Goal: Transaction & Acquisition: Subscribe to service/newsletter

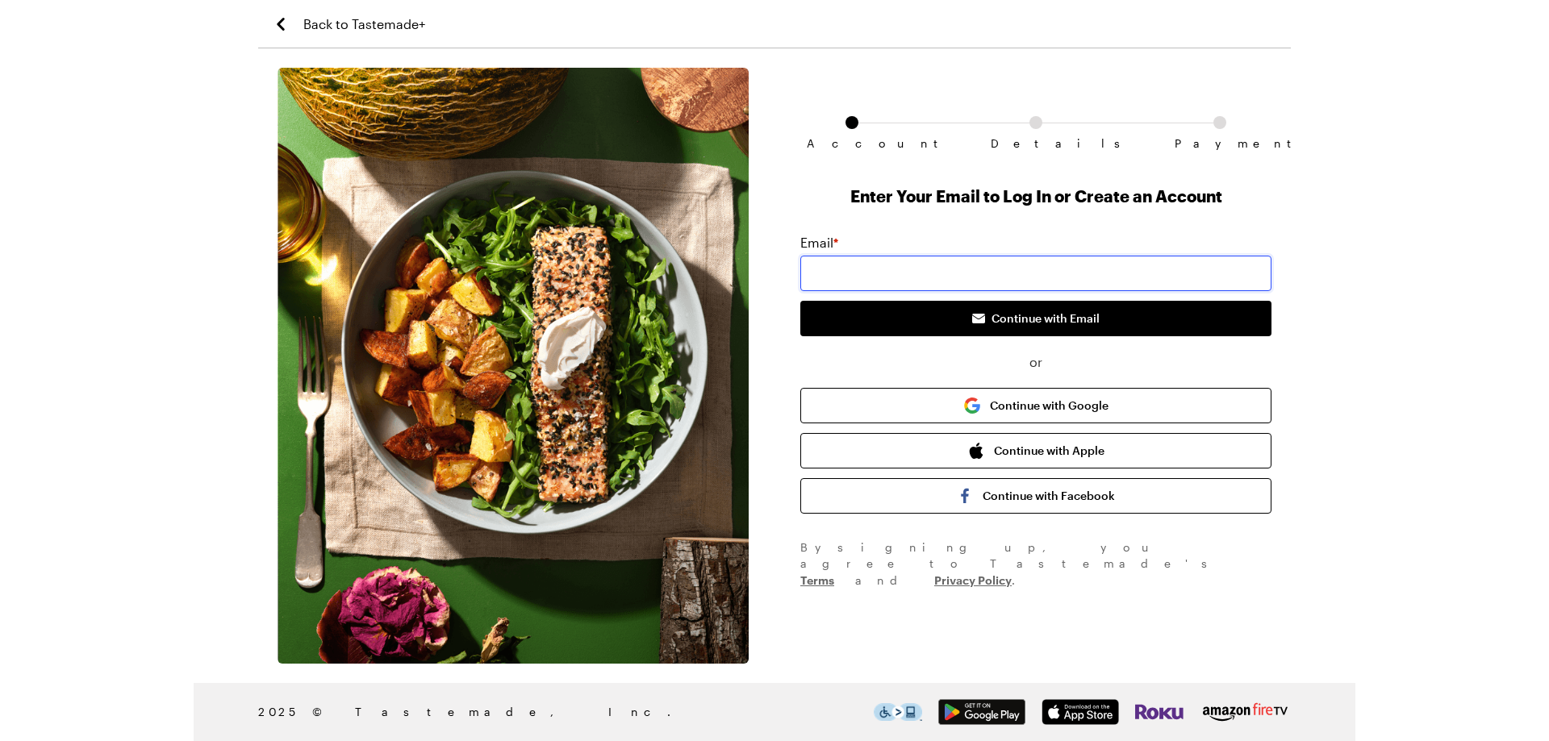
click at [847, 275] on input "email" at bounding box center [1035, 273] width 471 height 35
type input "[EMAIL_ADDRESS][DOMAIN_NAME]"
click at [800, 301] on button "Continue with Email" at bounding box center [1035, 318] width 471 height 35
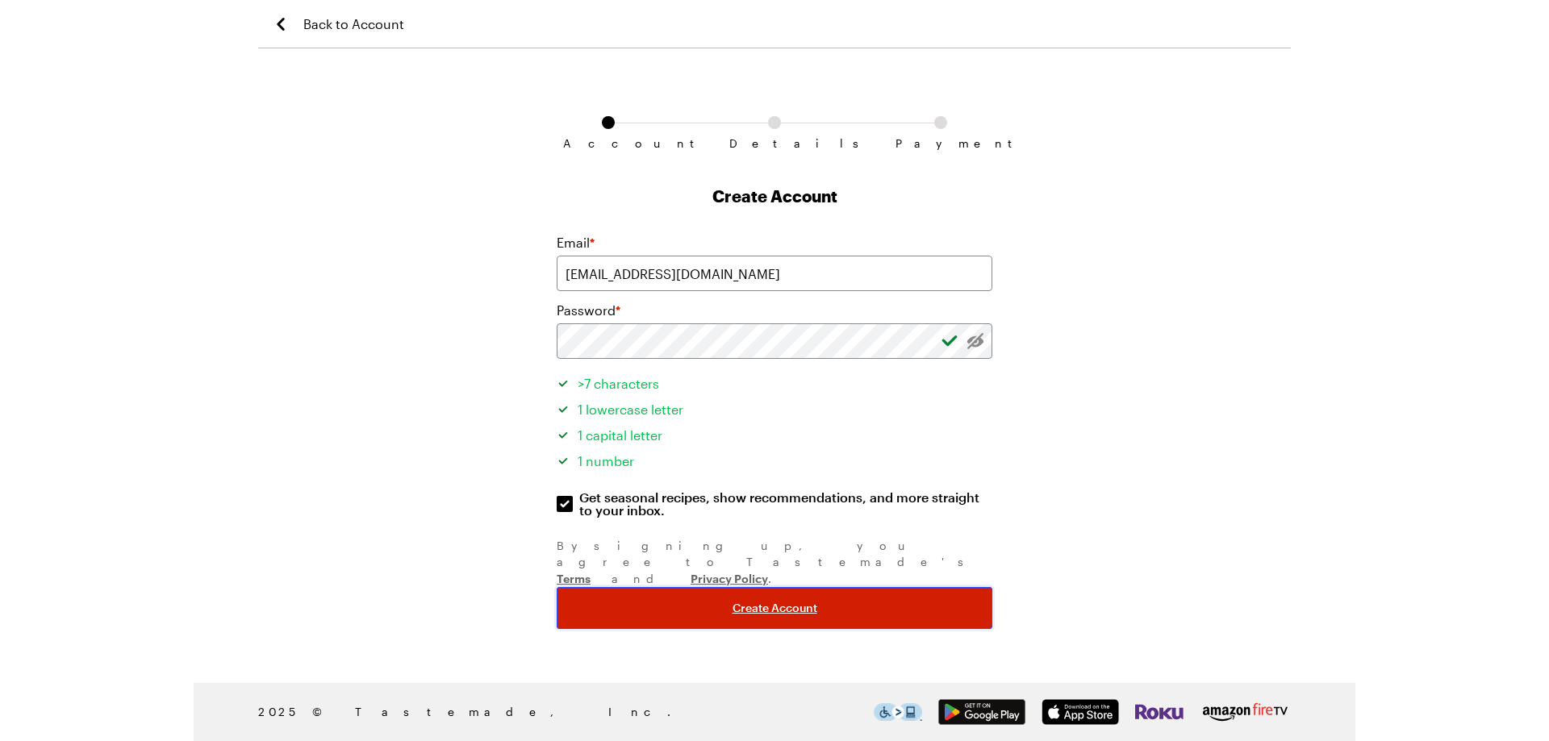
click at [791, 600] on span "Create Account" at bounding box center [774, 608] width 85 height 16
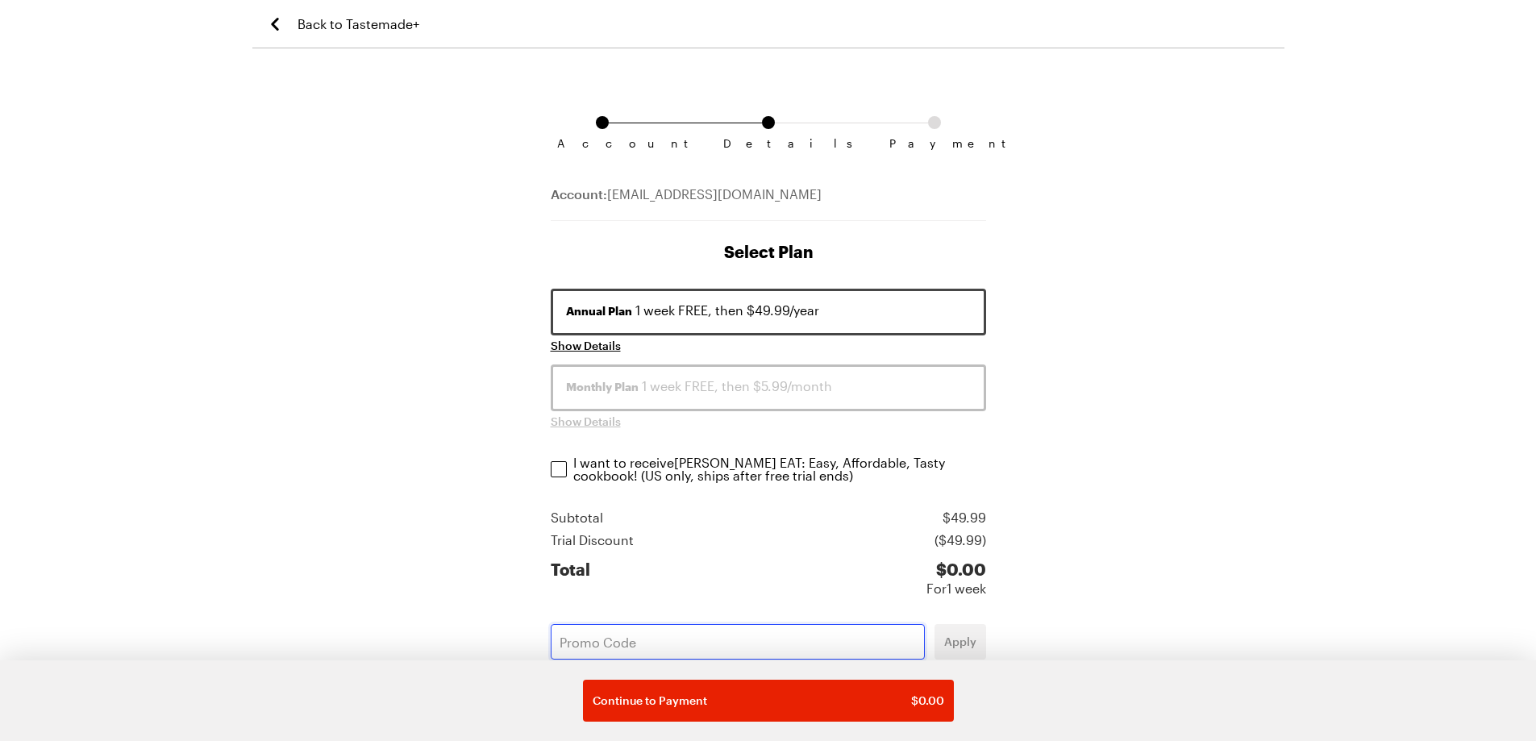
click at [761, 652] on input "text" at bounding box center [738, 641] width 374 height 35
paste input "XARA7BOY"
type input "XARA7BOY"
click at [586, 391] on span "Monthly Plan" at bounding box center [602, 387] width 73 height 16
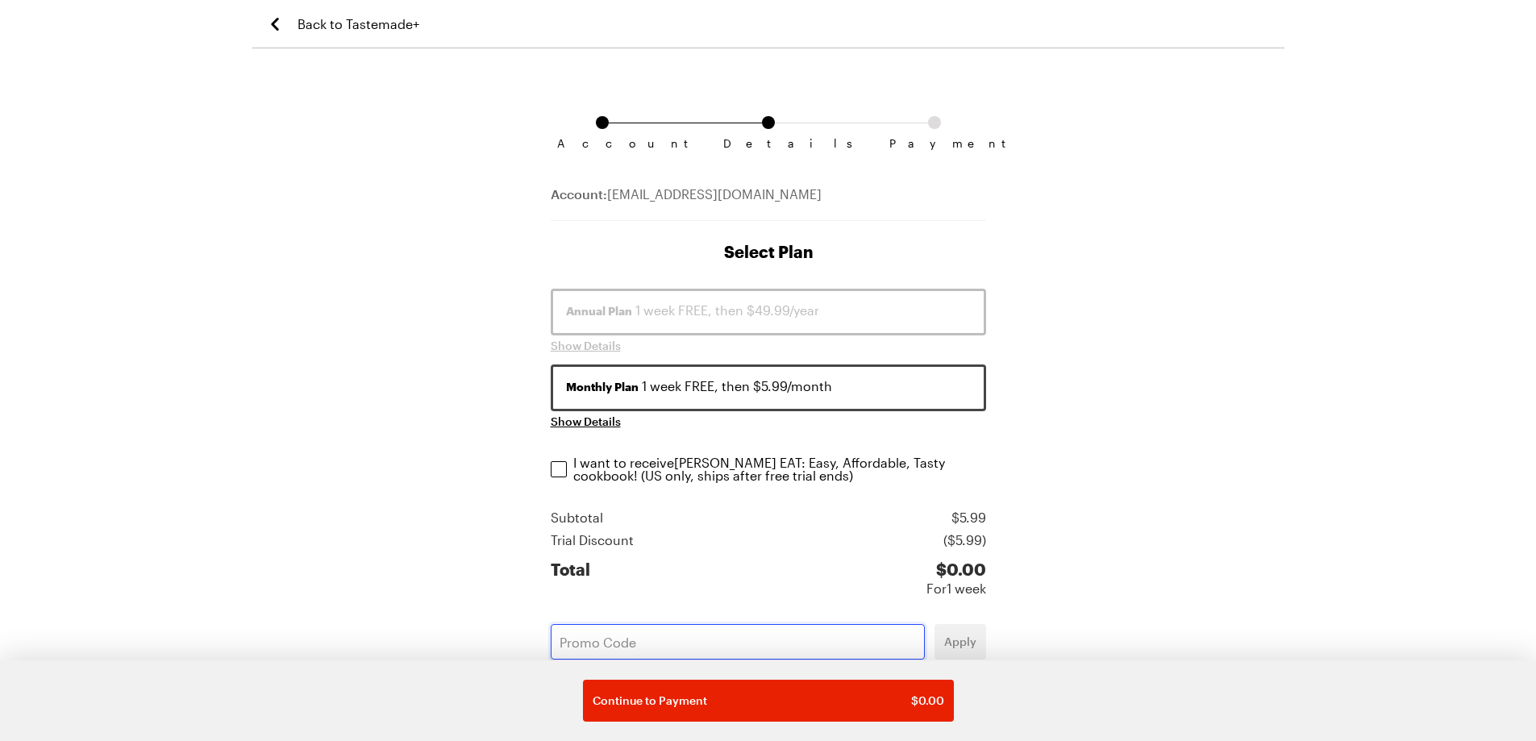
click at [651, 644] on input "text" at bounding box center [738, 641] width 374 height 35
paste input "XARA7BOY"
type input "XARA7BOY"
click at [947, 647] on span "Apply" at bounding box center [960, 642] width 32 height 16
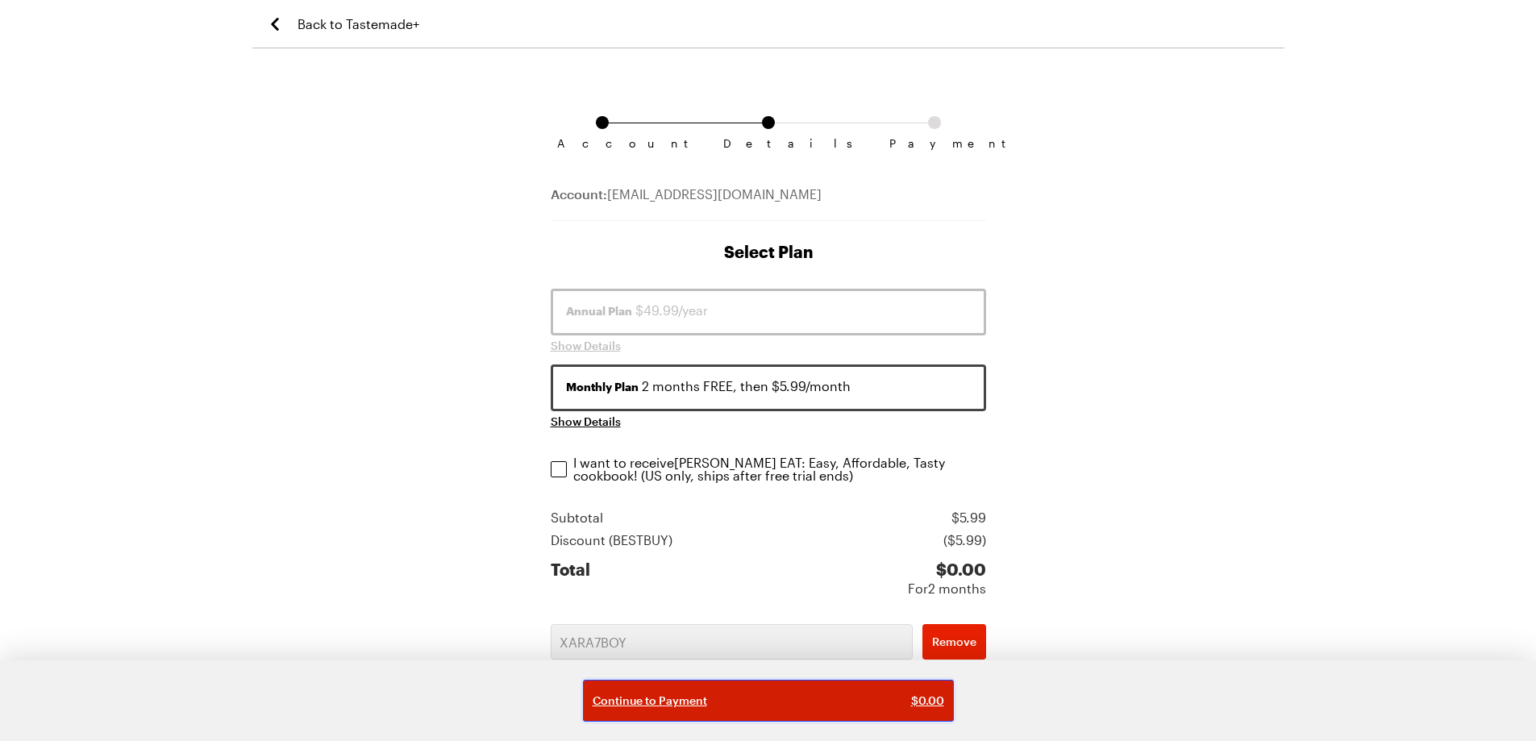
click at [768, 702] on div "Continue to Payment $ 0.00" at bounding box center [769, 701] width 352 height 16
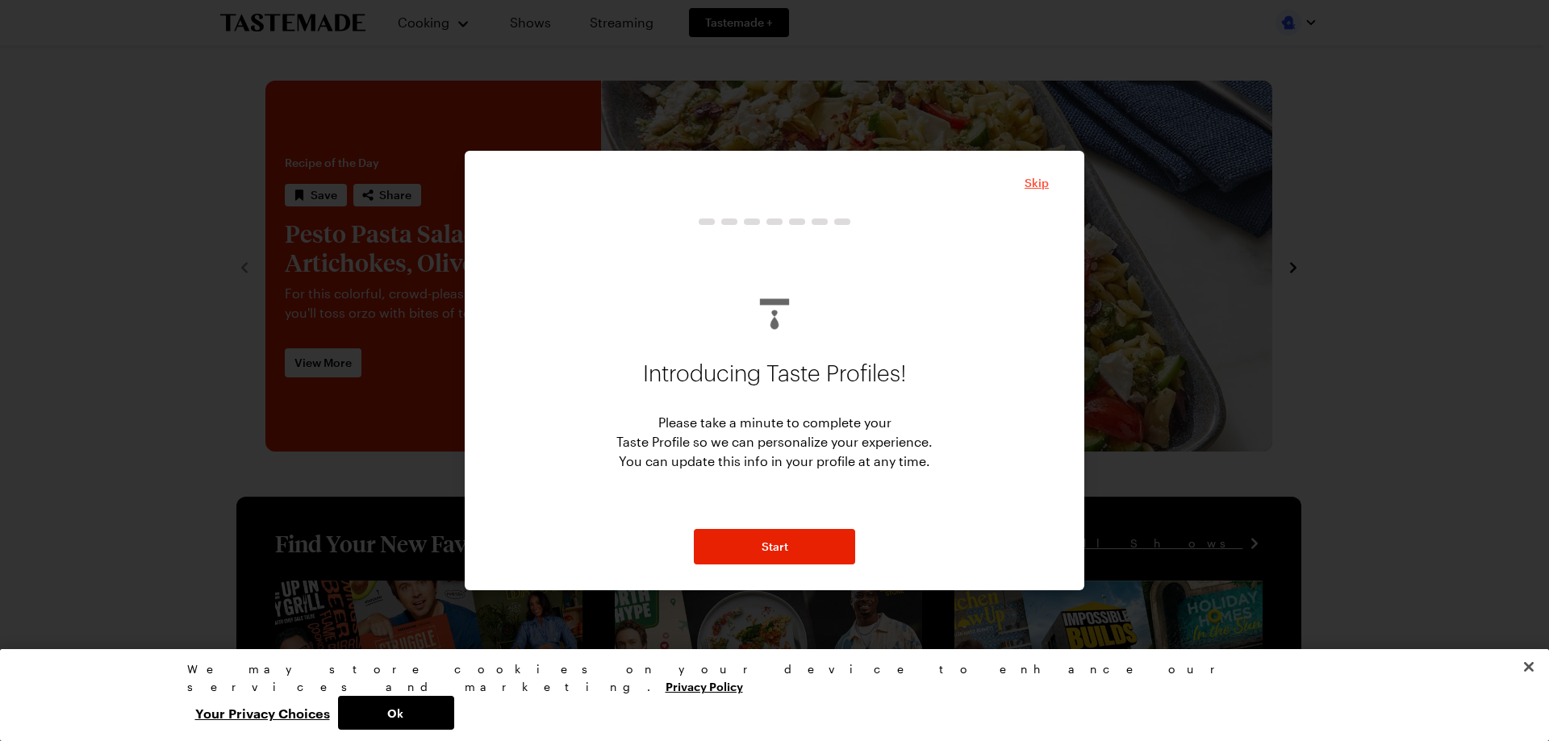
click at [1036, 181] on span "Skip" at bounding box center [1036, 183] width 24 height 16
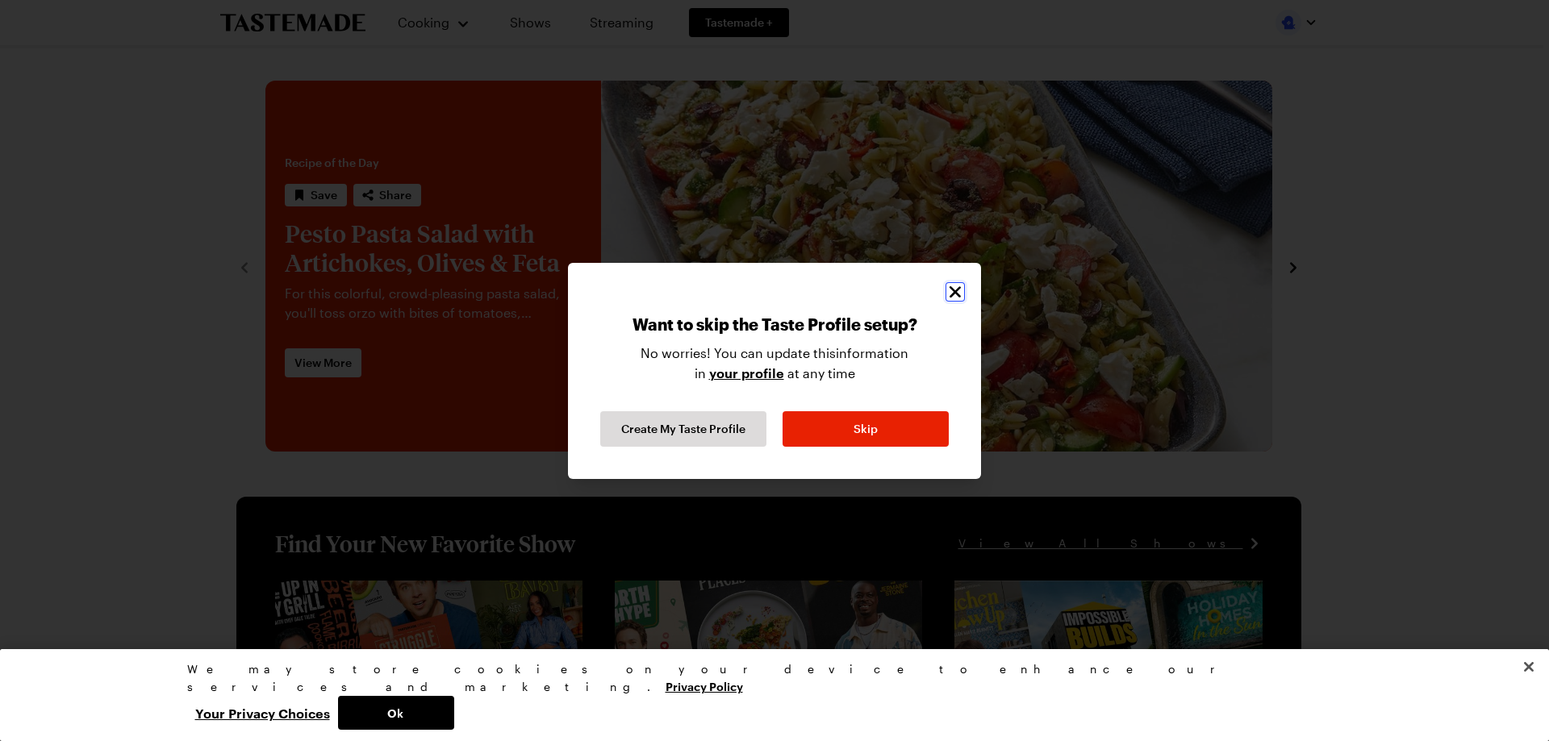
click at [948, 286] on icon "Close" at bounding box center [954, 291] width 19 height 19
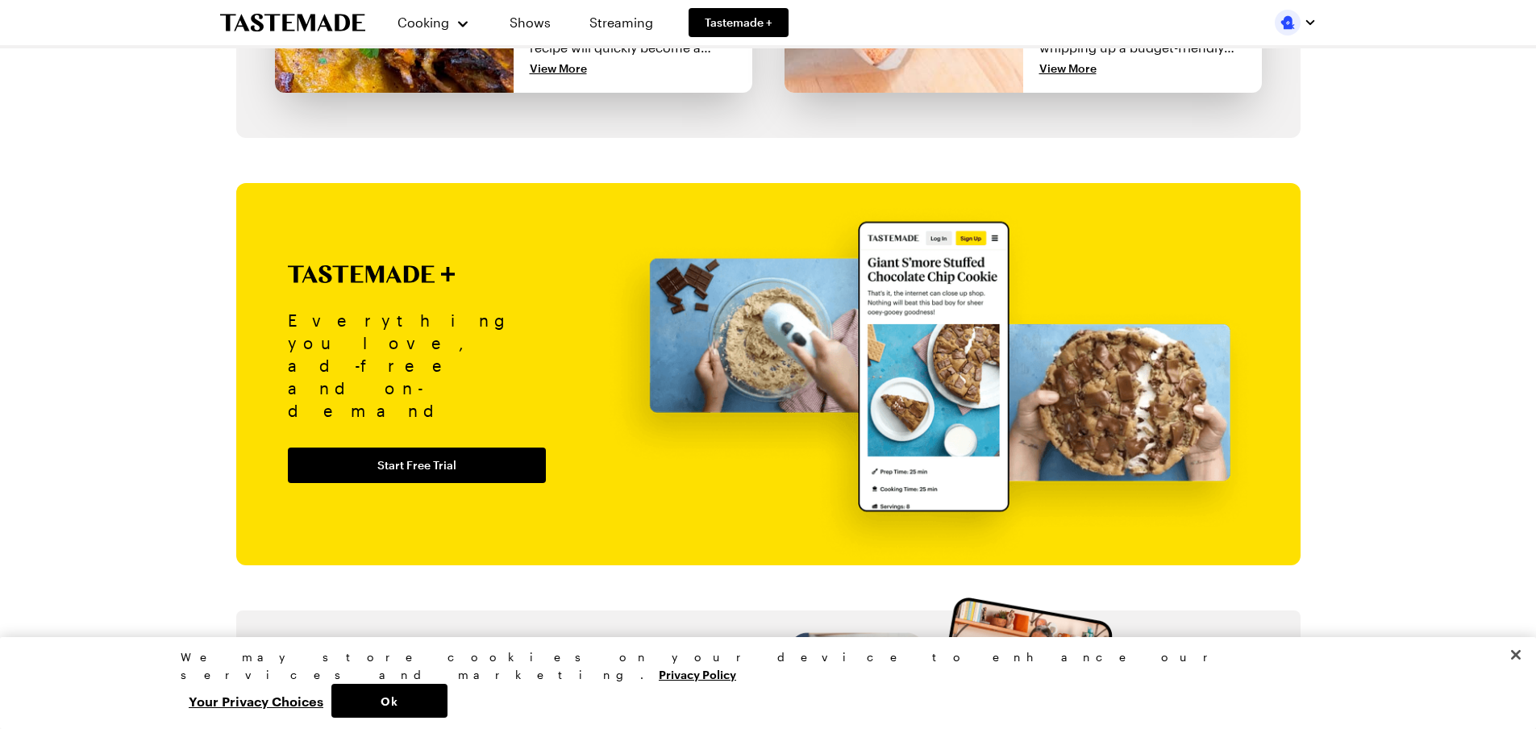
scroll to position [1290, 0]
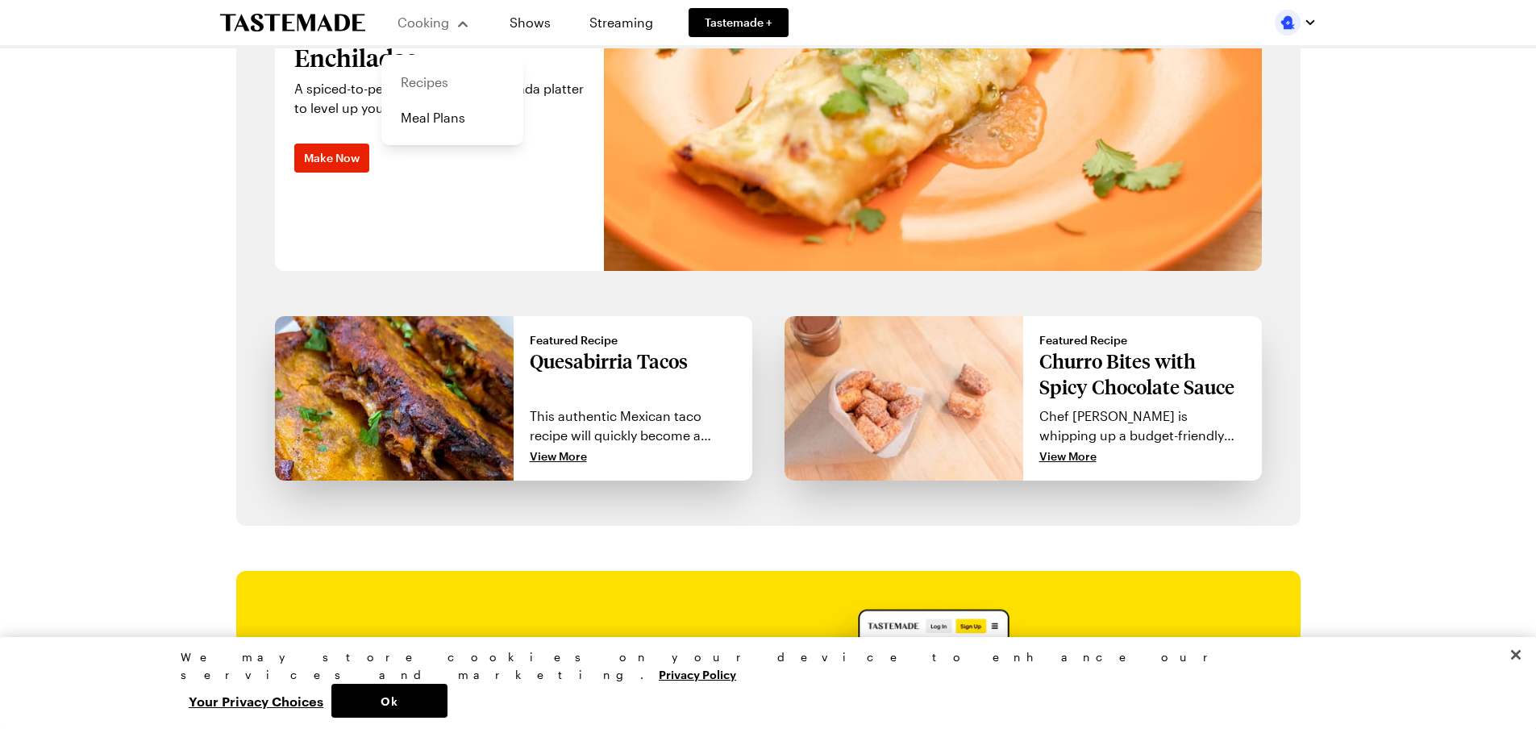
click at [425, 75] on link "Recipes" at bounding box center [452, 82] width 123 height 35
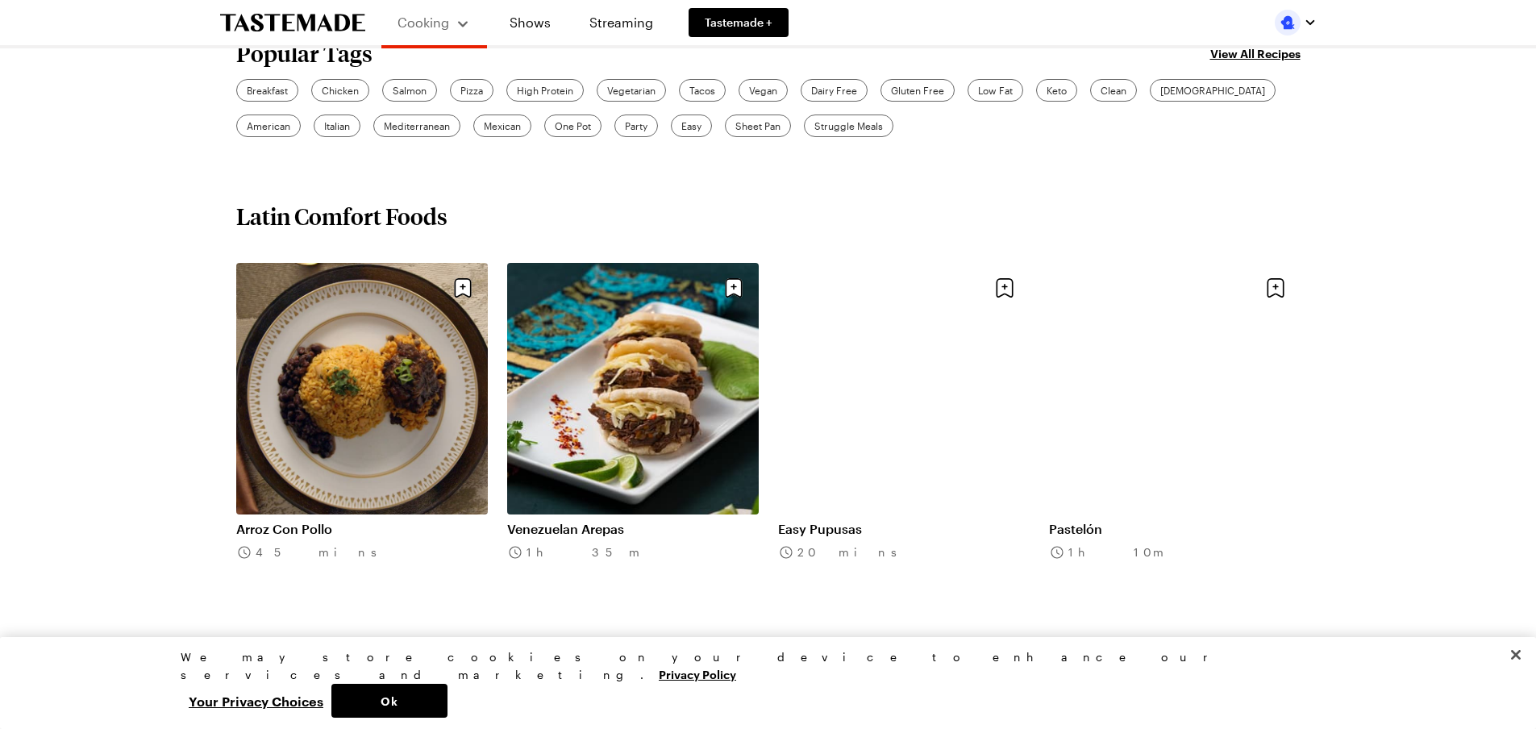
scroll to position [645, 0]
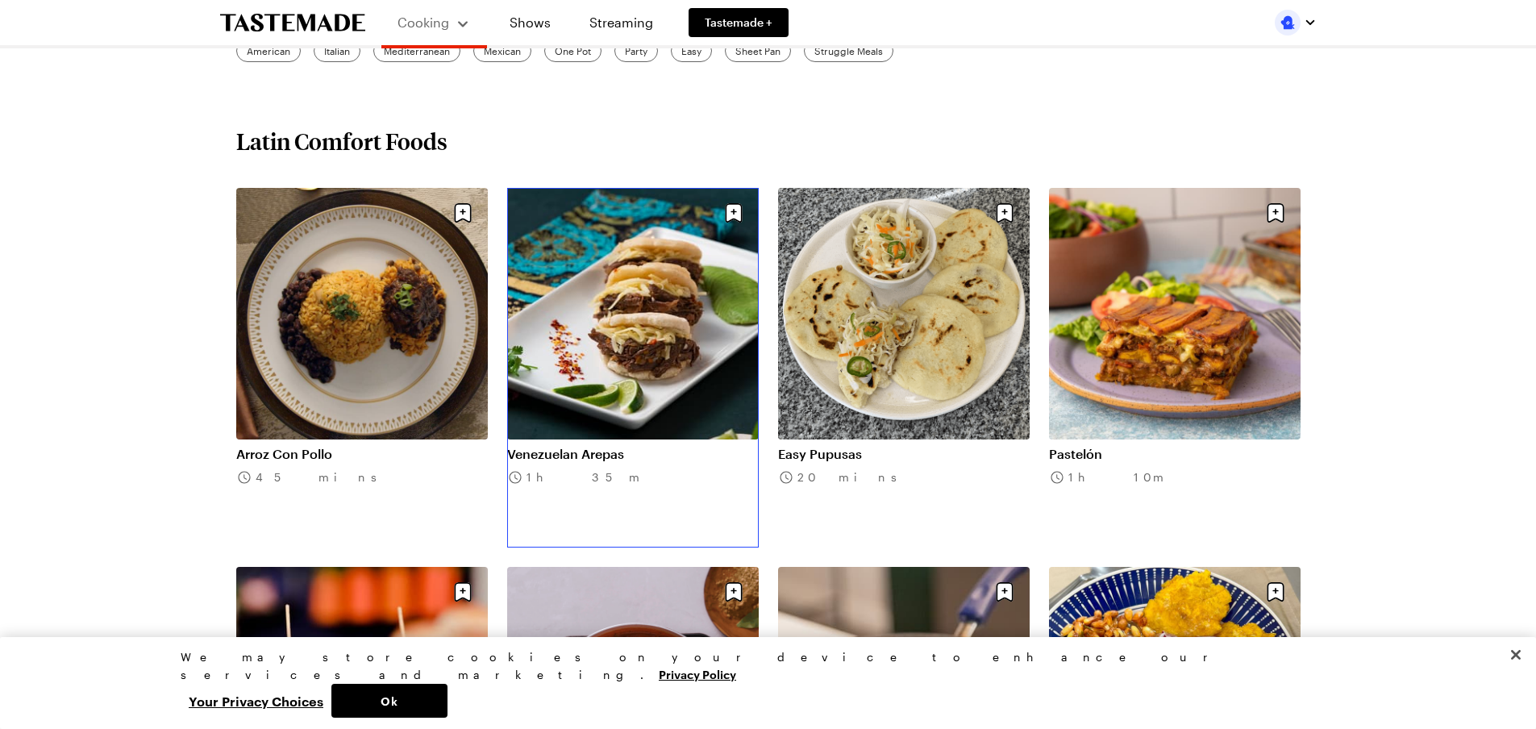
click at [561, 448] on link "Venezuelan Arepas" at bounding box center [633, 454] width 252 height 16
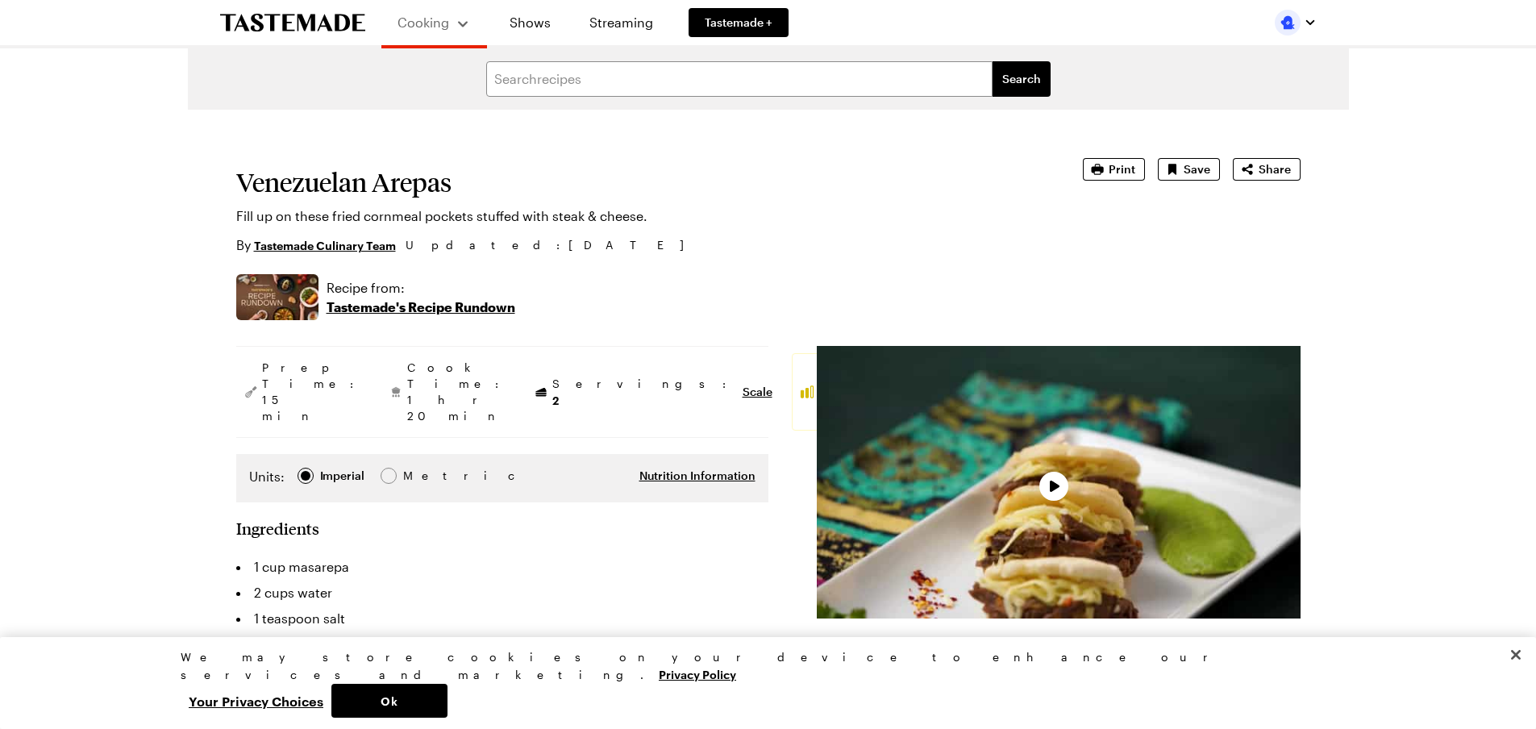
type textarea "x"
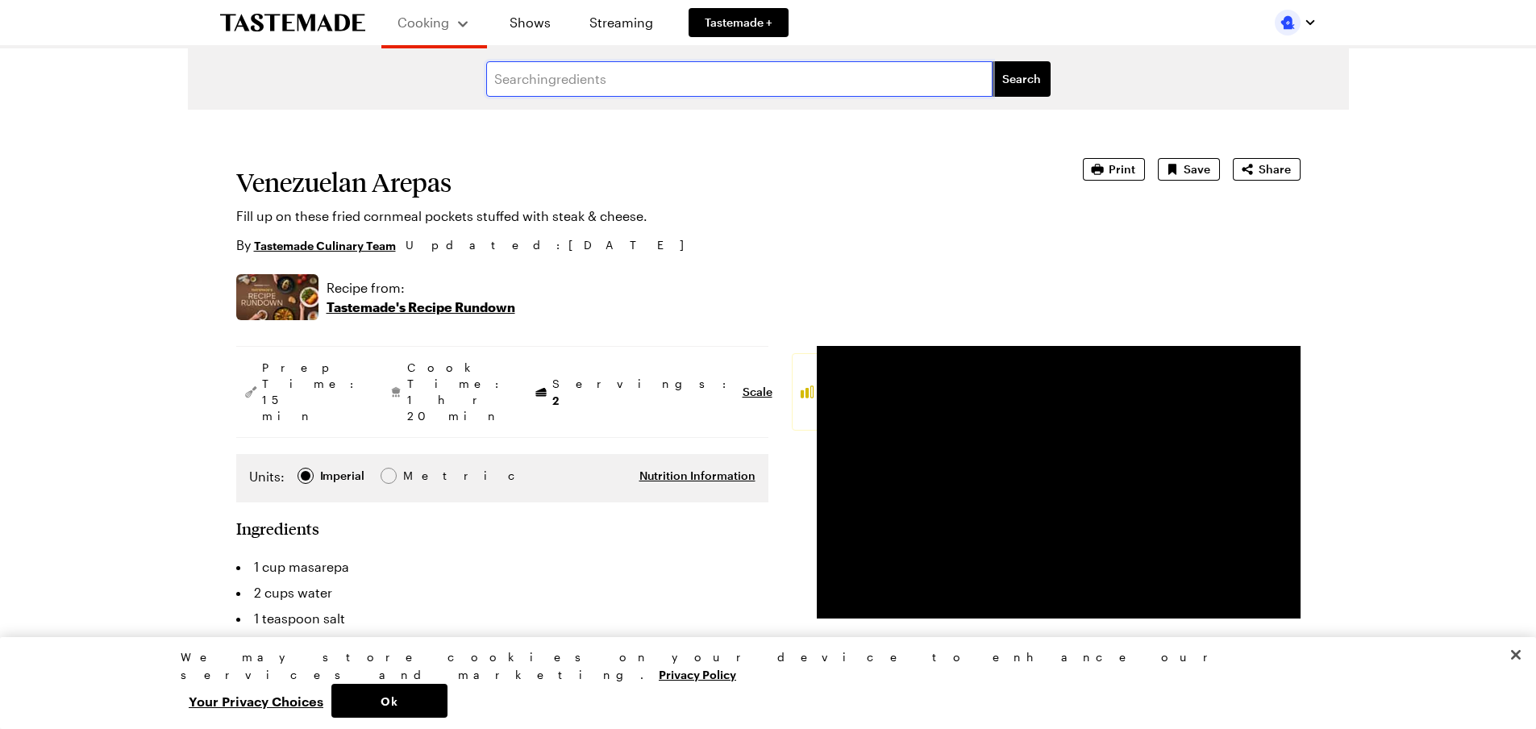
click at [572, 83] on input "text" at bounding box center [739, 78] width 506 height 35
type input "enchilada"
click at [993, 61] on button "Search" at bounding box center [1022, 78] width 58 height 35
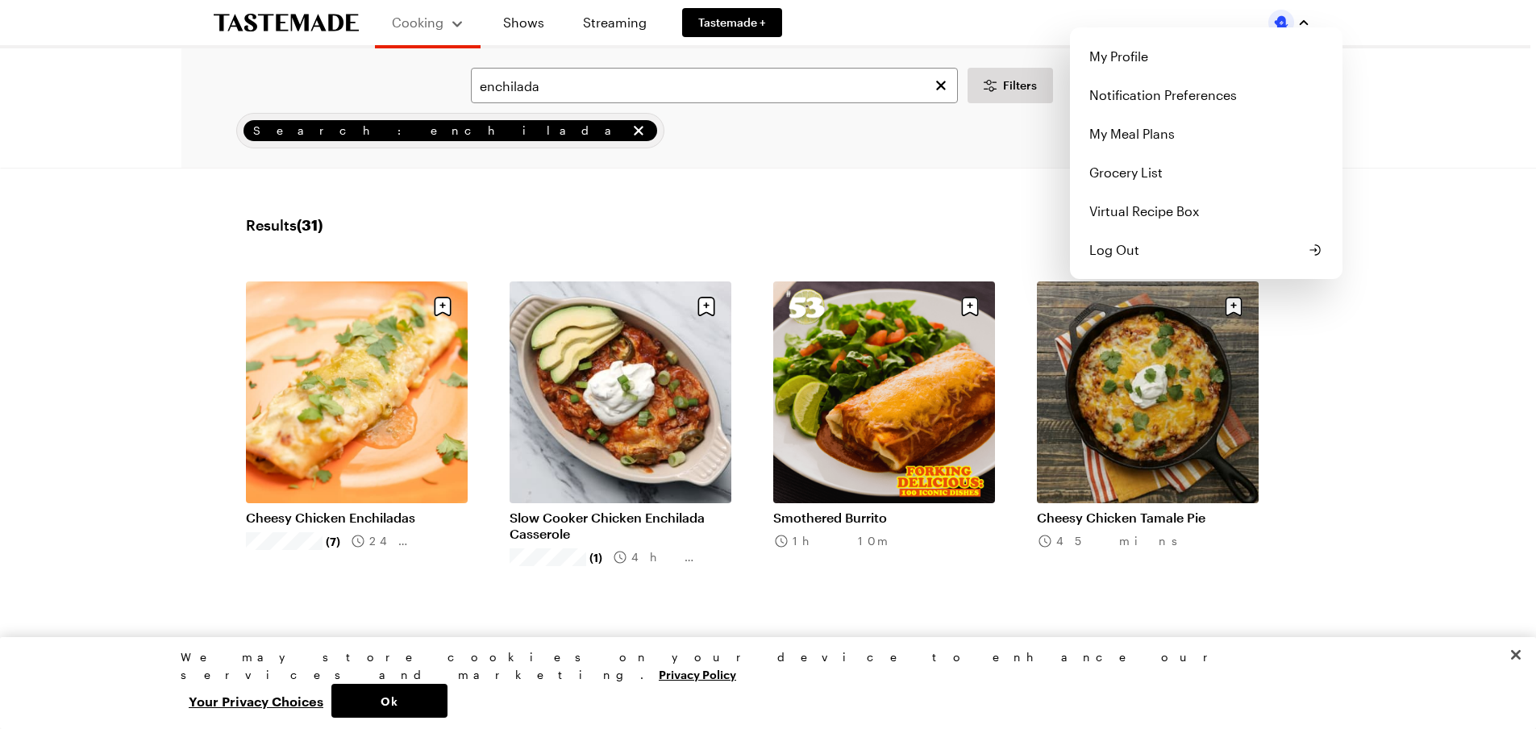
click at [1289, 27] on img "button" at bounding box center [1282, 23] width 26 height 26
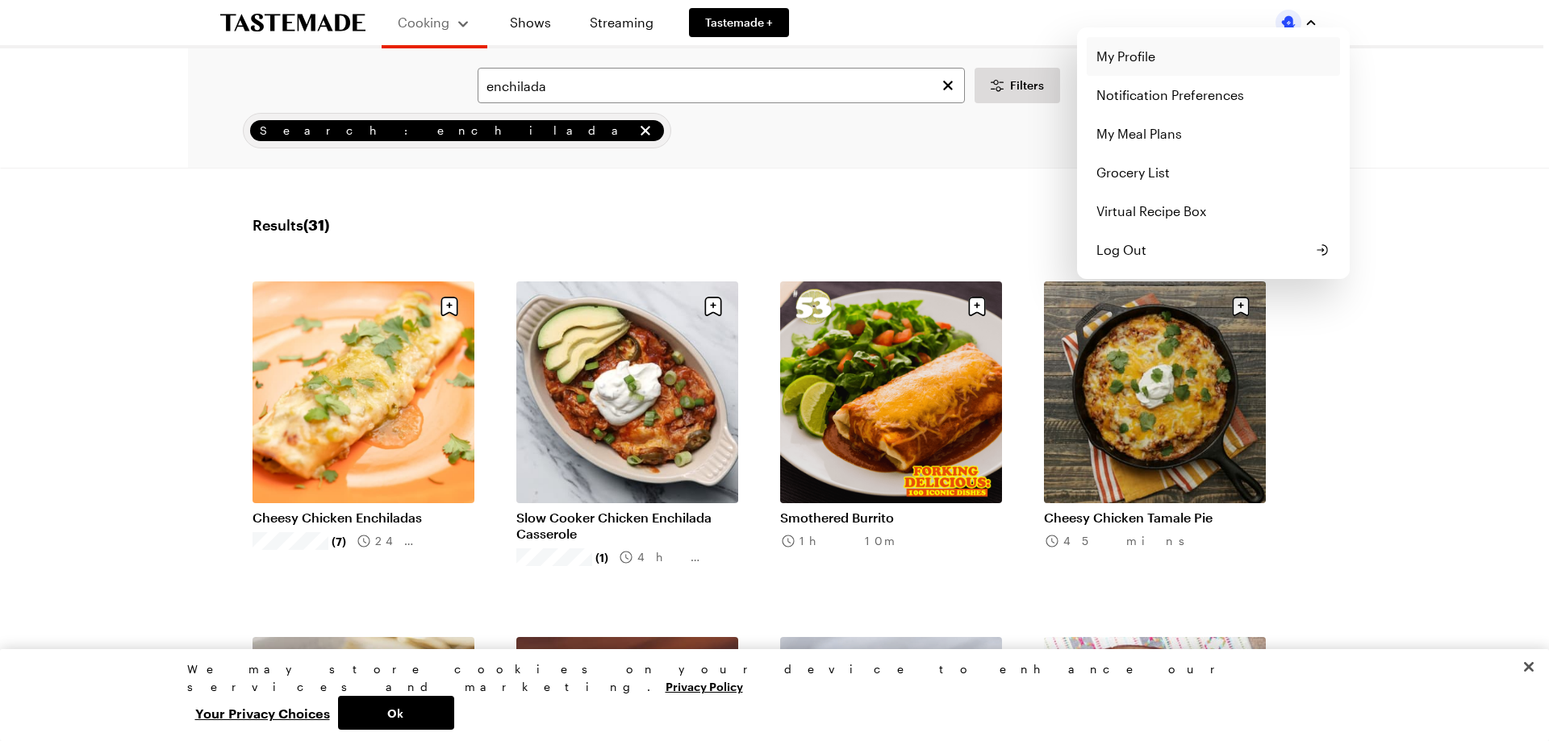
click at [1132, 51] on link "My Profile" at bounding box center [1212, 56] width 253 height 39
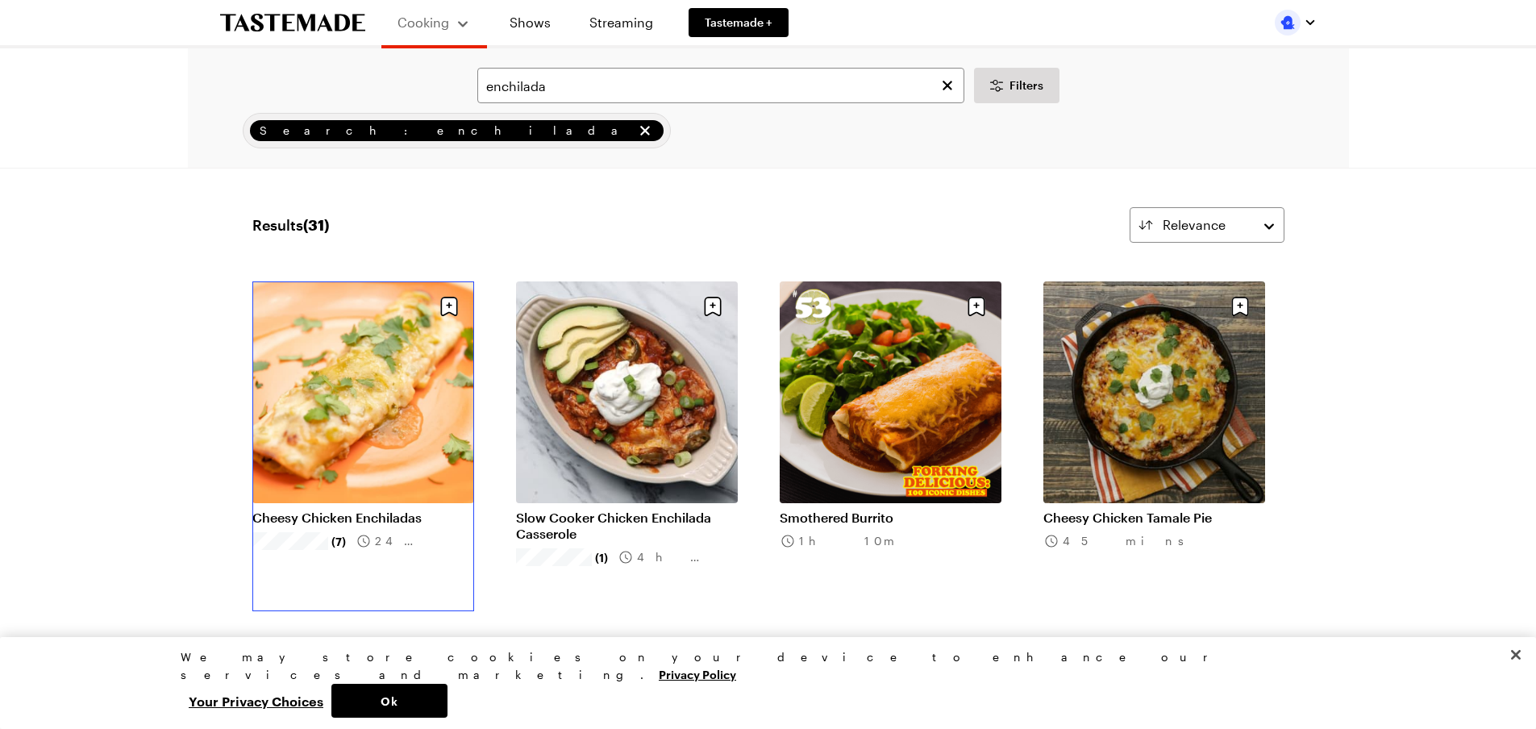
click at [398, 514] on link "Cheesy Chicken Enchiladas" at bounding box center [363, 518] width 222 height 16
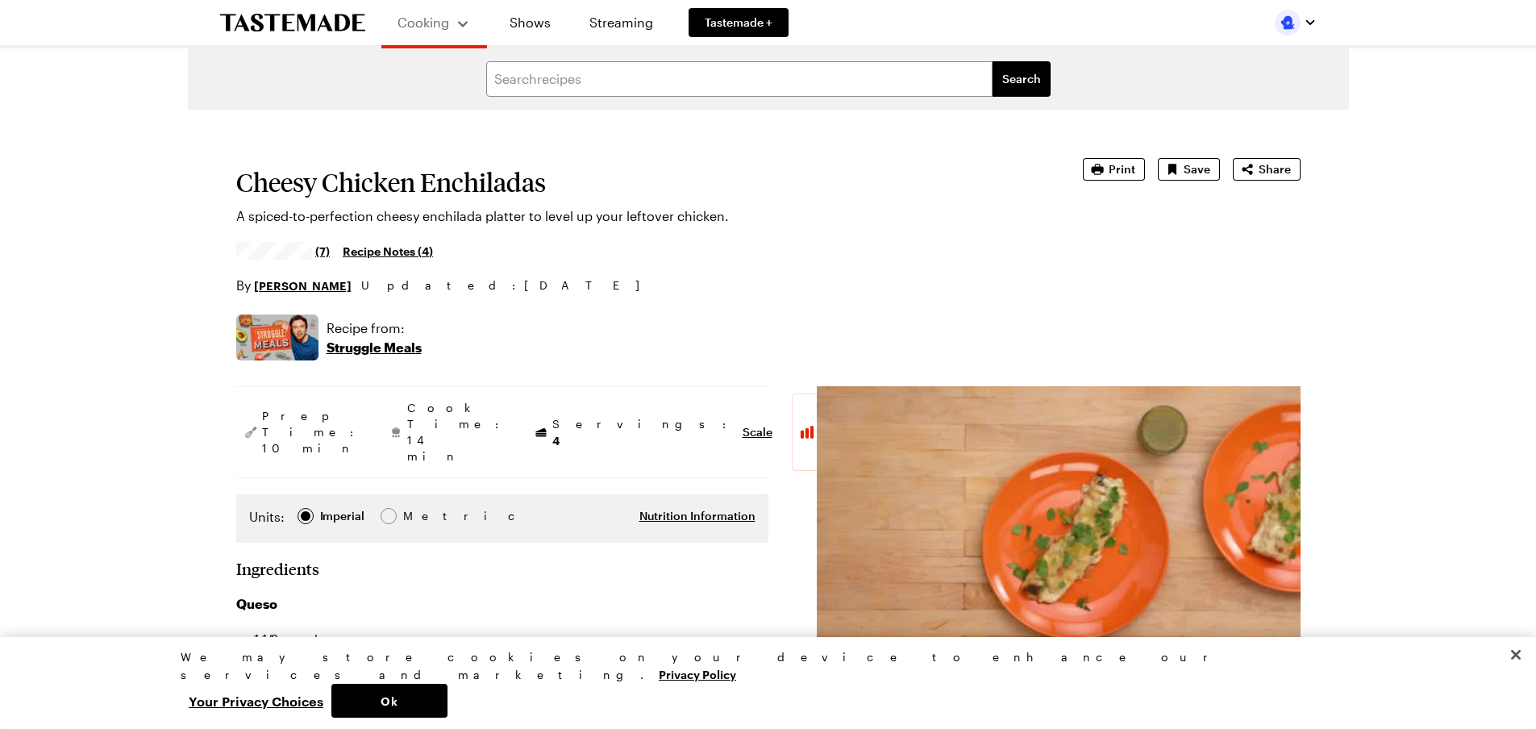
type textarea "x"
click at [586, 96] on input "text" at bounding box center [739, 78] width 506 height 35
type input "meatballs"
click at [993, 61] on button "Search" at bounding box center [1022, 78] width 58 height 35
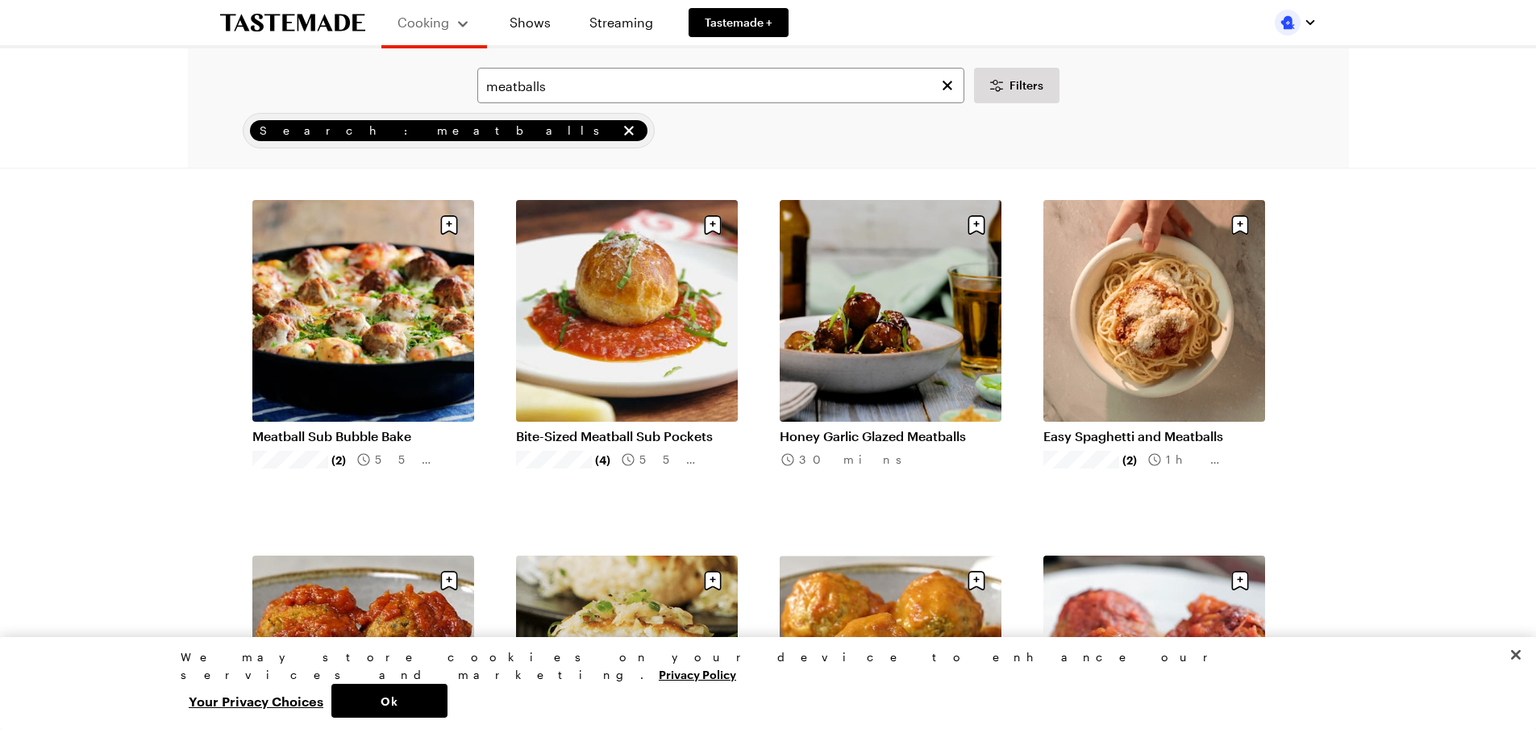
scroll to position [81, 0]
click at [1099, 437] on link "Easy Spaghetti and Meatballs" at bounding box center [1155, 437] width 222 height 16
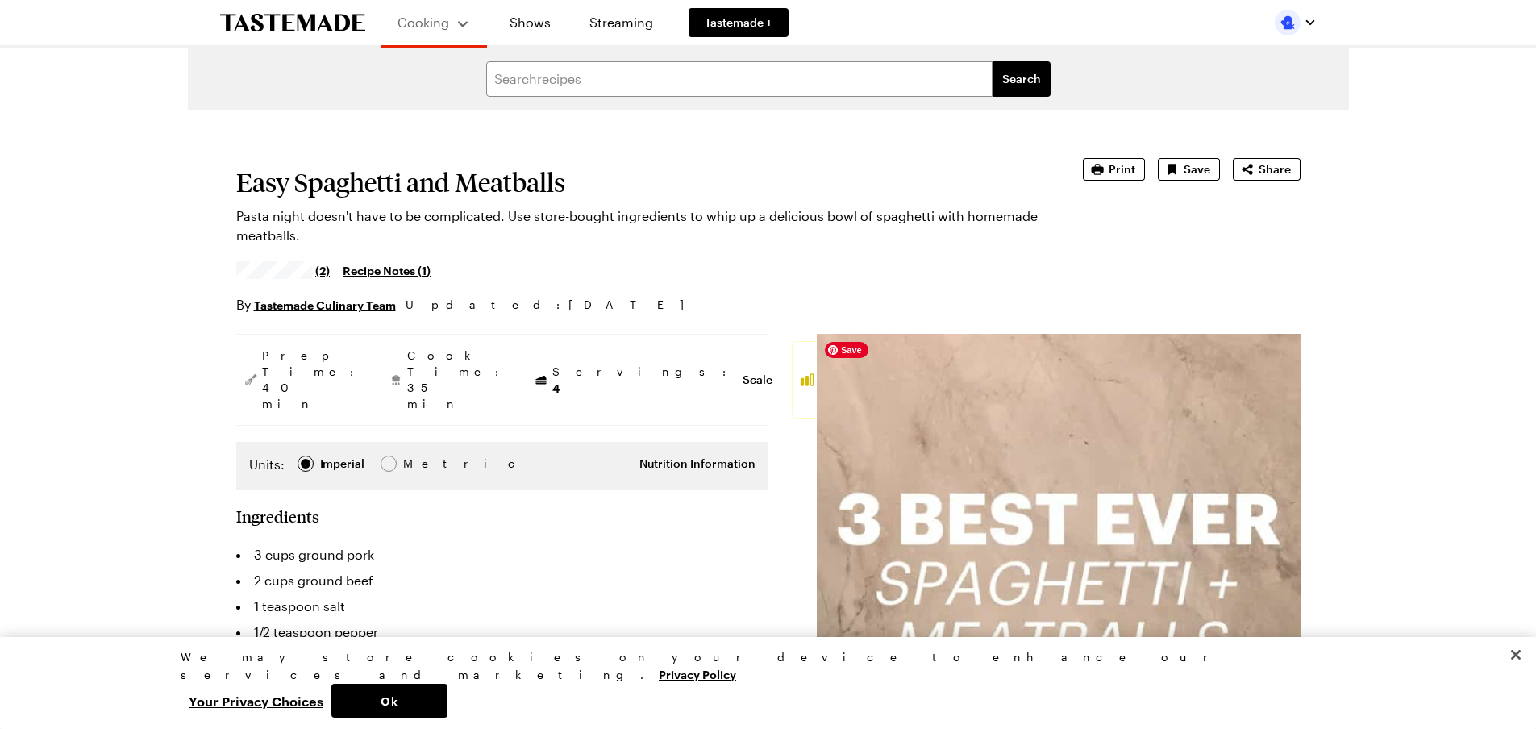
type textarea "x"
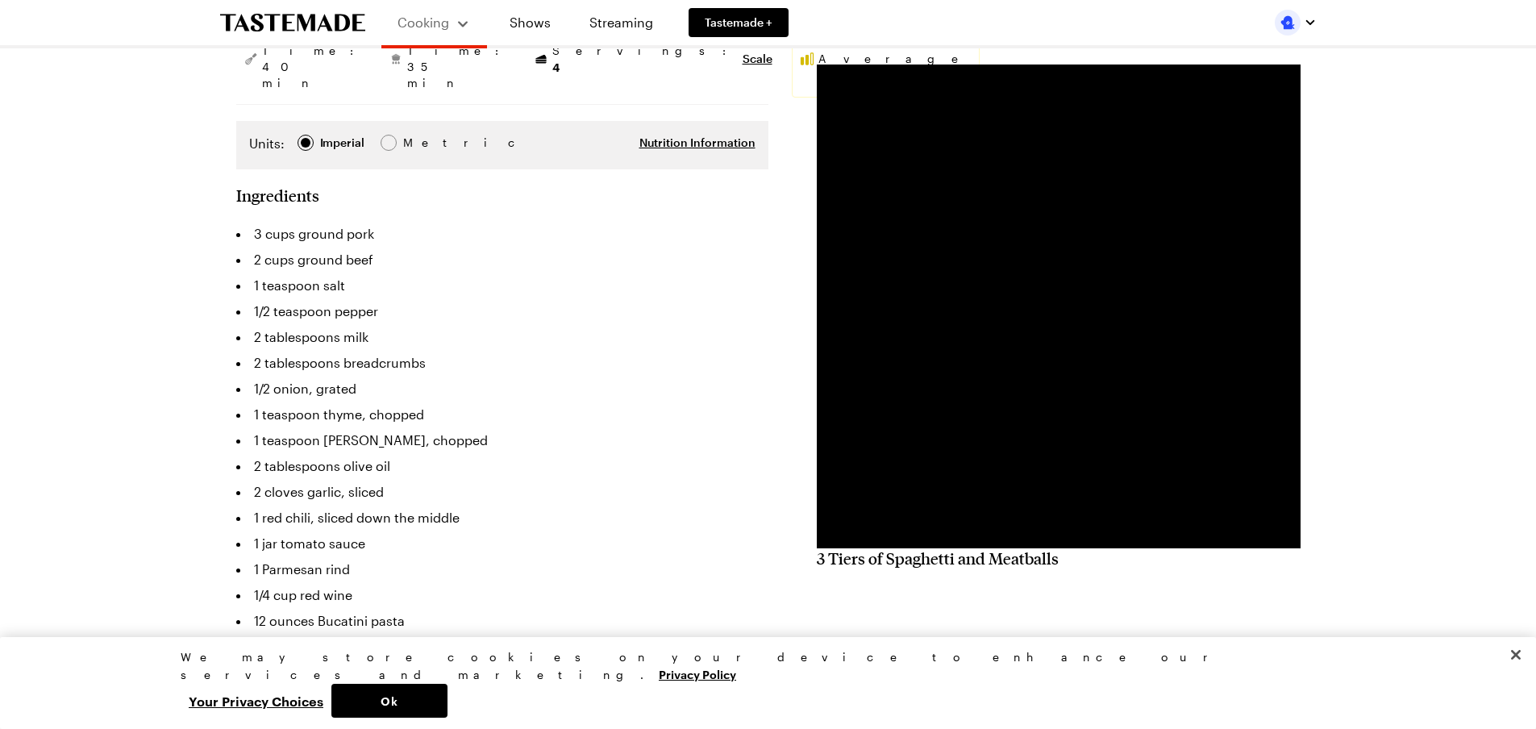
scroll to position [323, 0]
